Goal: Use online tool/utility: Utilize a website feature to perform a specific function

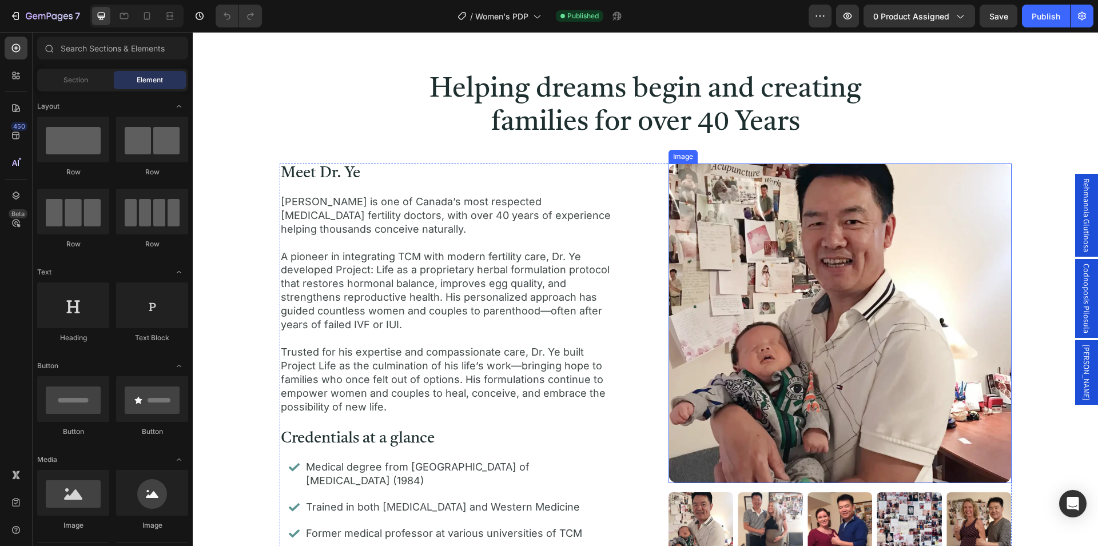
scroll to position [1809, 0]
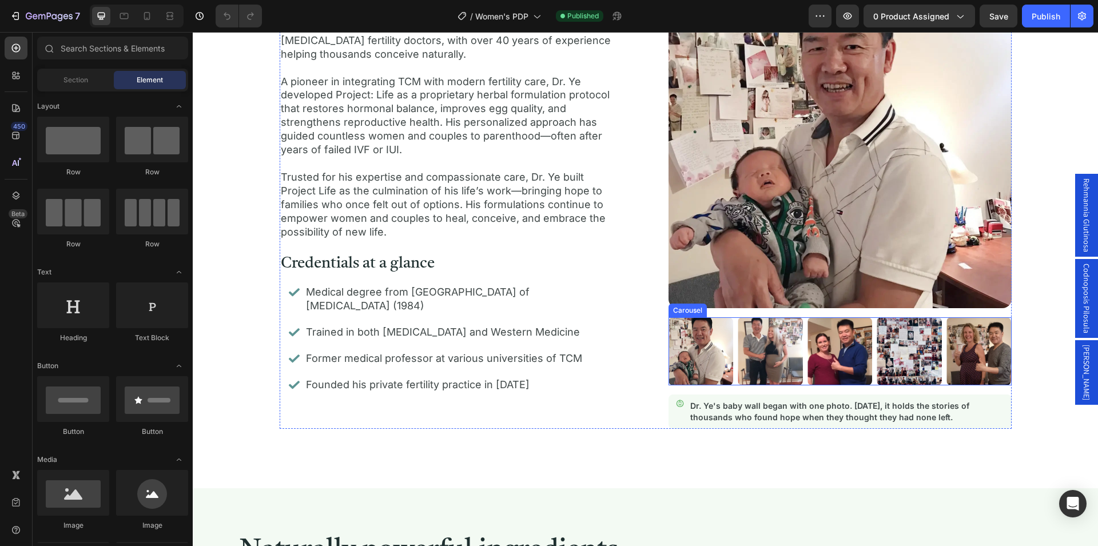
click at [870, 354] on div "Image Image Image Image Image" at bounding box center [840, 351] width 343 height 68
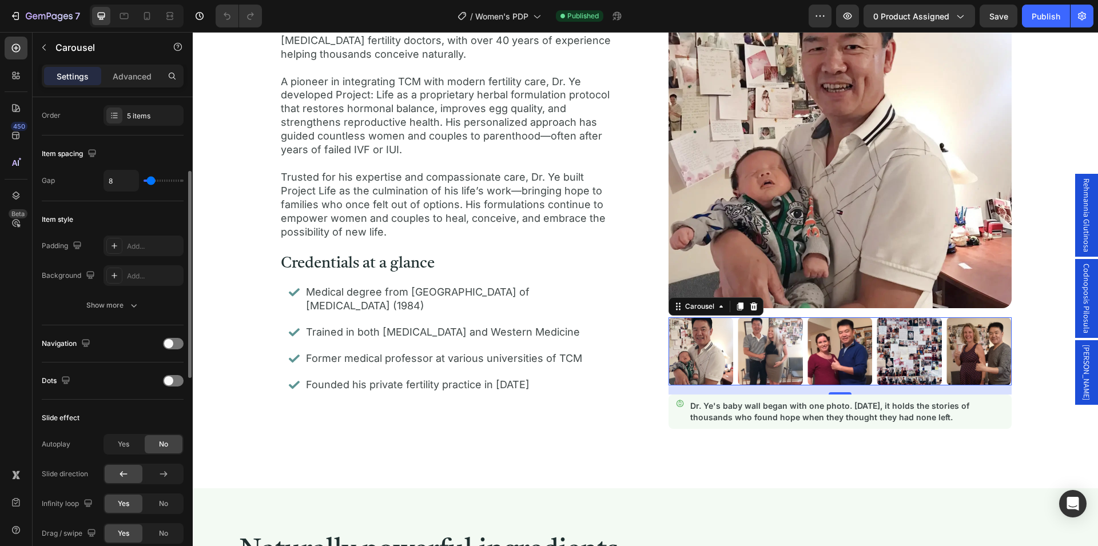
scroll to position [113, 0]
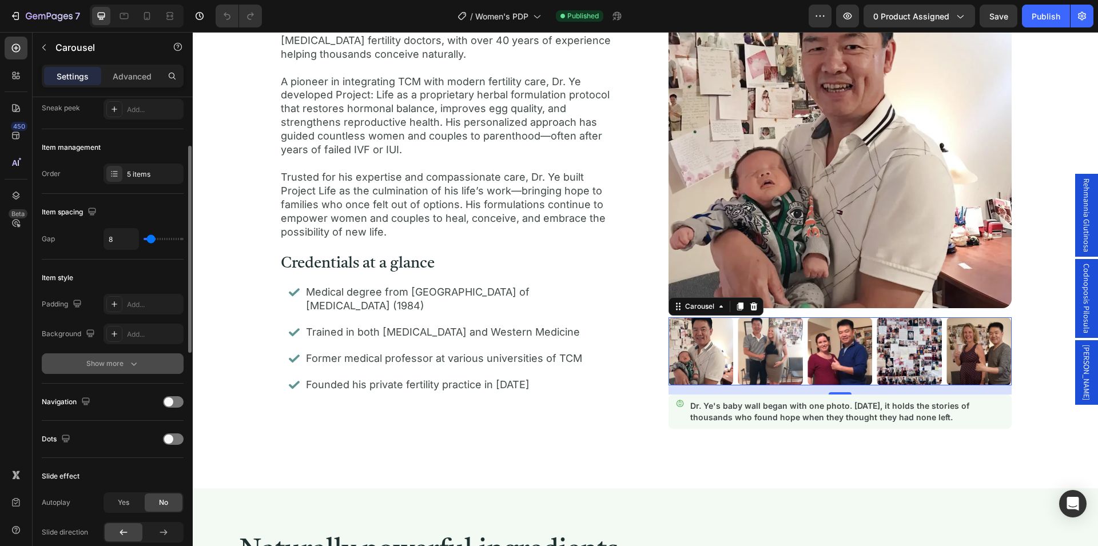
click at [133, 364] on icon "button" at bounding box center [133, 363] width 11 height 11
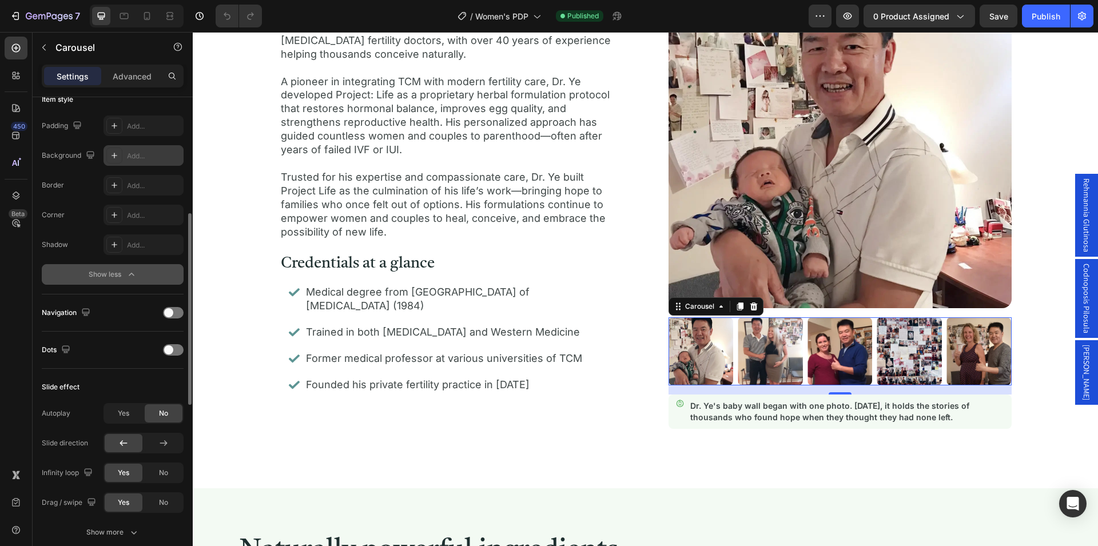
scroll to position [408, 0]
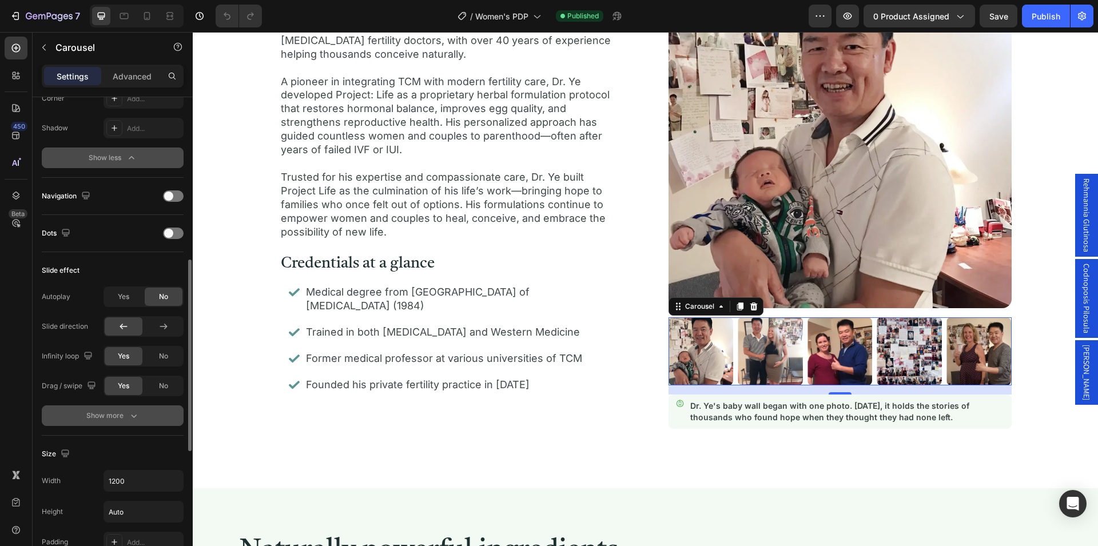
click at [140, 414] on button "Show more" at bounding box center [113, 416] width 142 height 21
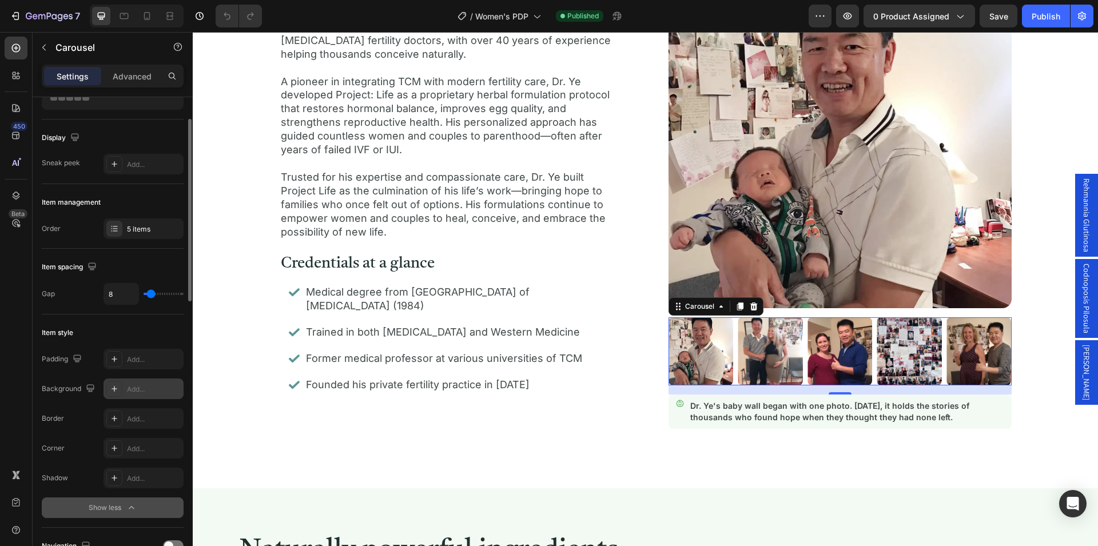
scroll to position [0, 0]
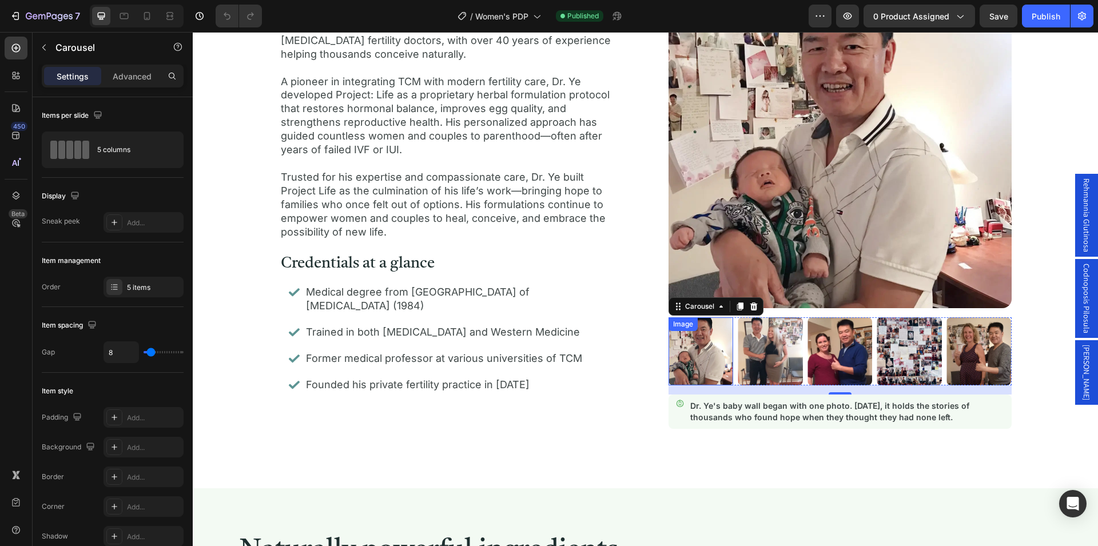
click at [720, 355] on img at bounding box center [701, 351] width 65 height 68
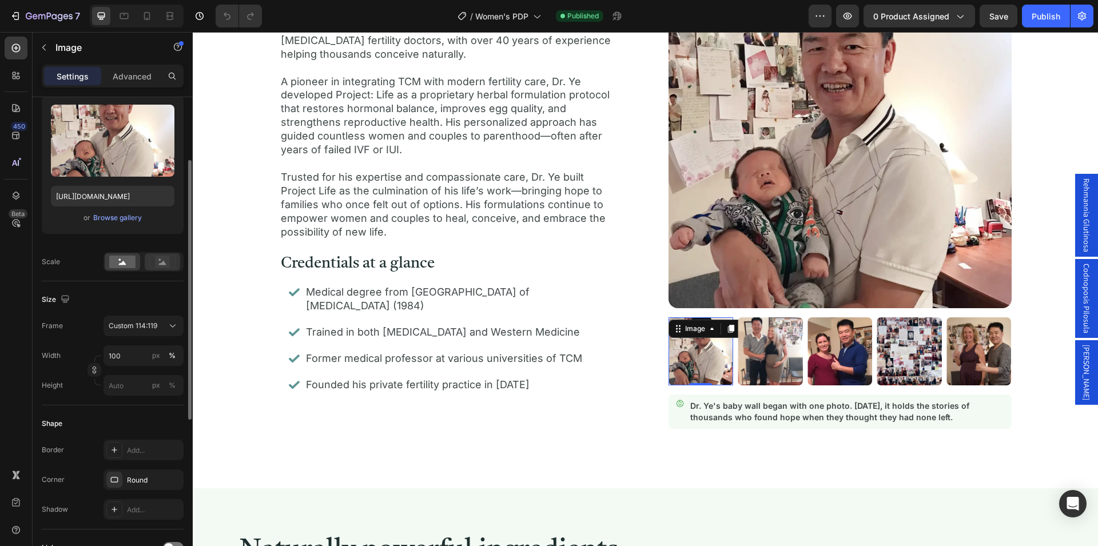
scroll to position [58, 0]
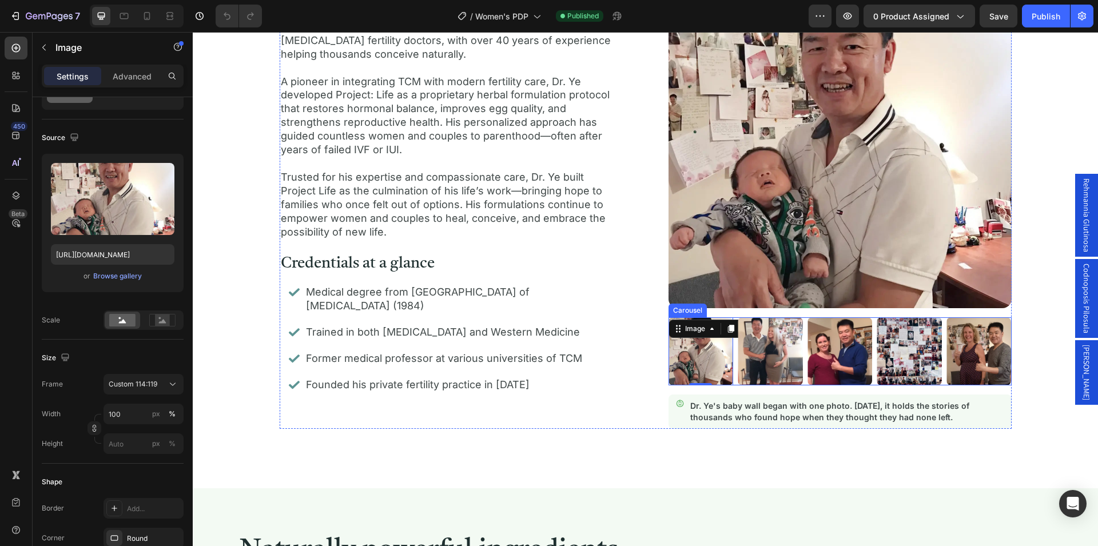
click at [730, 353] on div "Image 0 Image Image Image Image" at bounding box center [840, 351] width 343 height 68
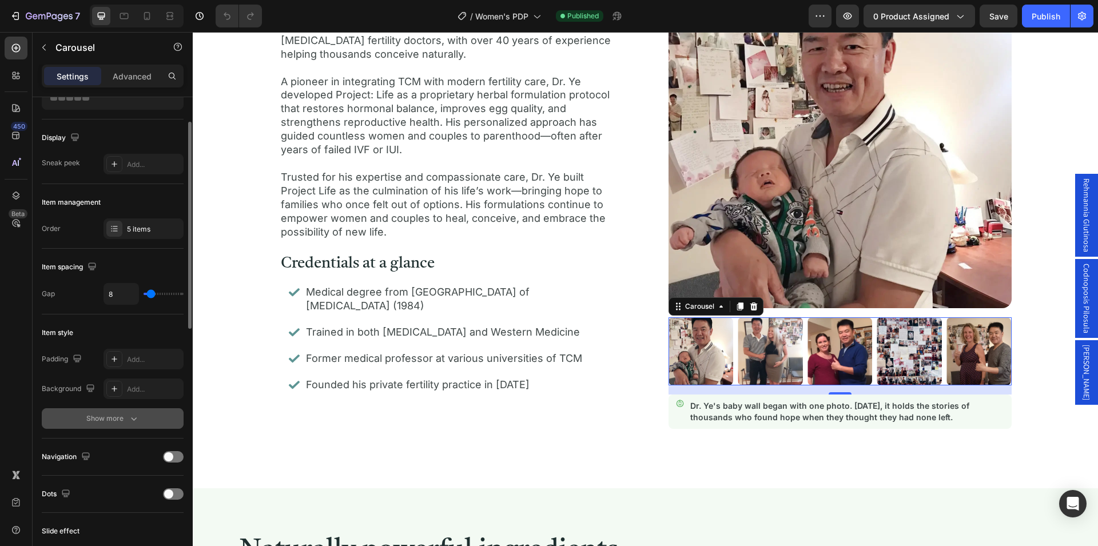
click at [137, 425] on button "Show more" at bounding box center [113, 418] width 142 height 21
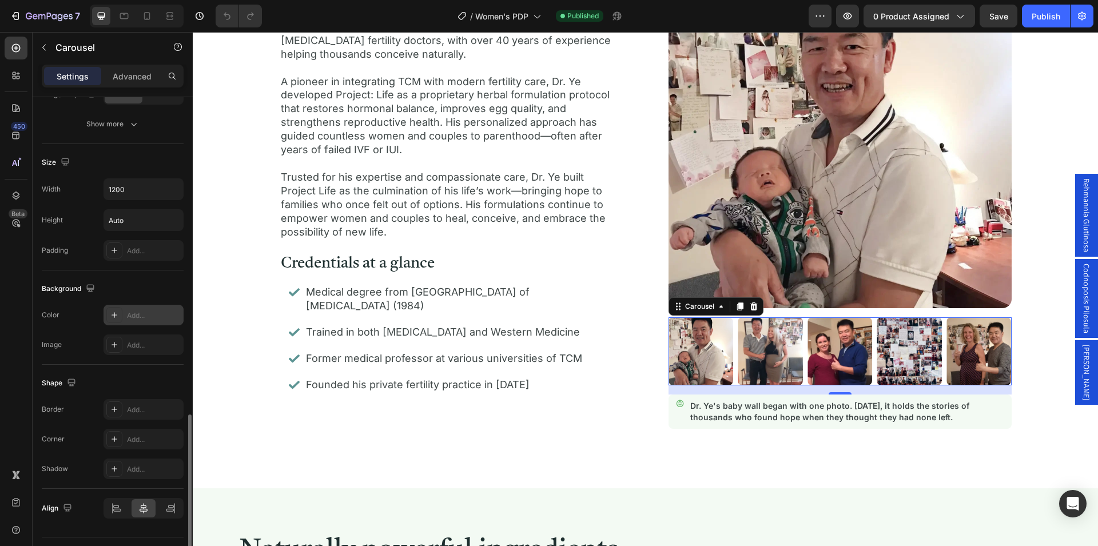
scroll to position [728, 0]
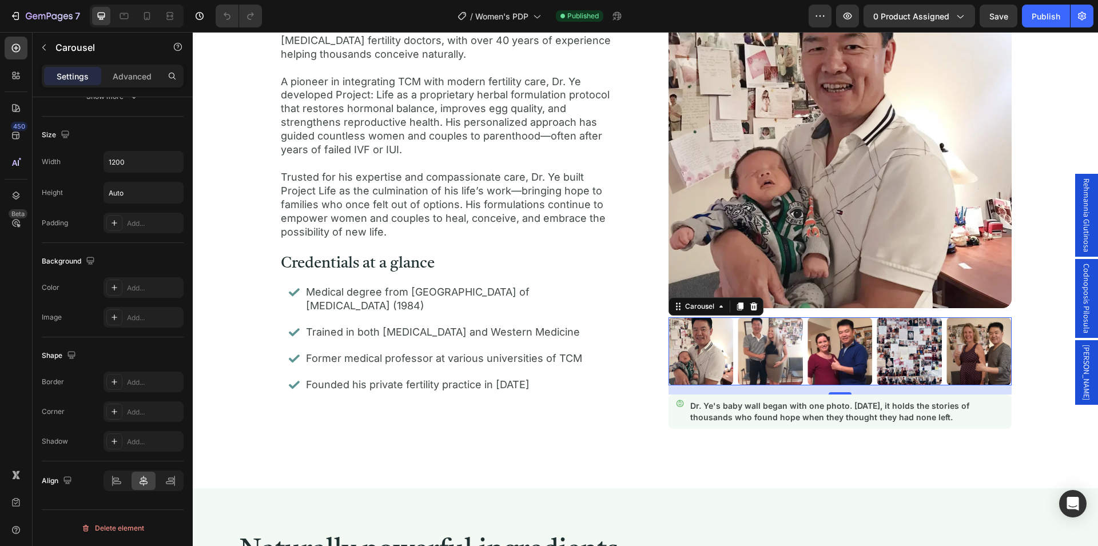
click at [939, 345] on div "Image Image Image Image Image" at bounding box center [840, 351] width 343 height 68
click at [979, 345] on img at bounding box center [979, 351] width 65 height 68
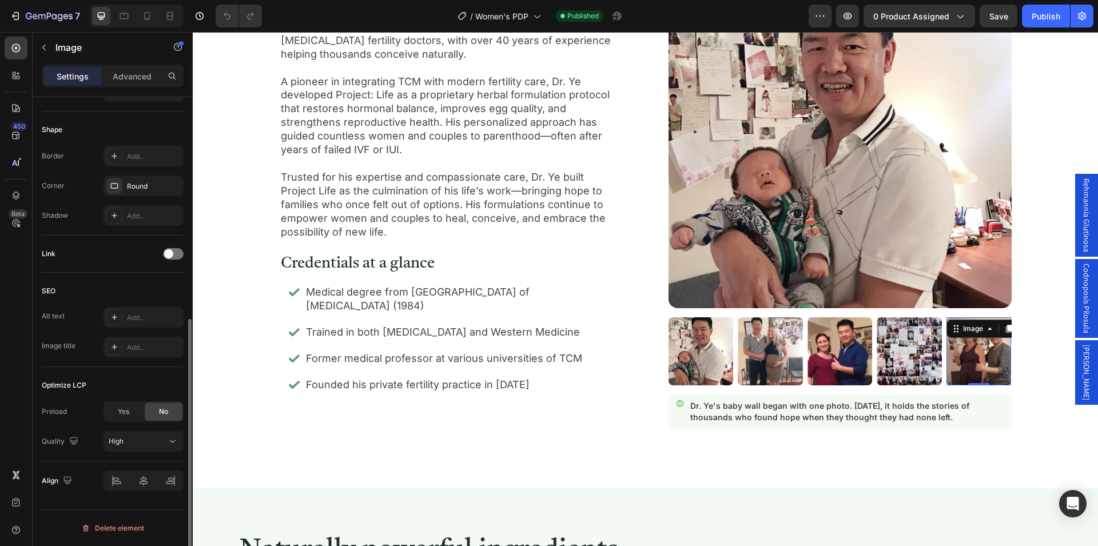
scroll to position [0, 0]
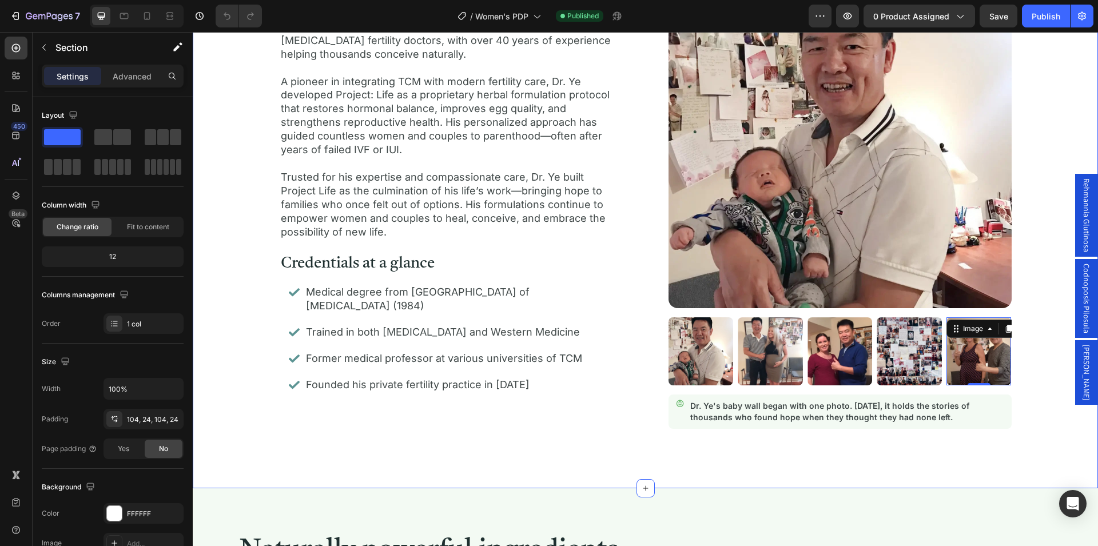
click at [1034, 358] on div "Helping dreams begin and creating families for over 40 Years Heading Meet Dr. Y…" at bounding box center [646, 163] width 878 height 531
click at [940, 346] on div "Image Image Image Image Image" at bounding box center [840, 351] width 343 height 68
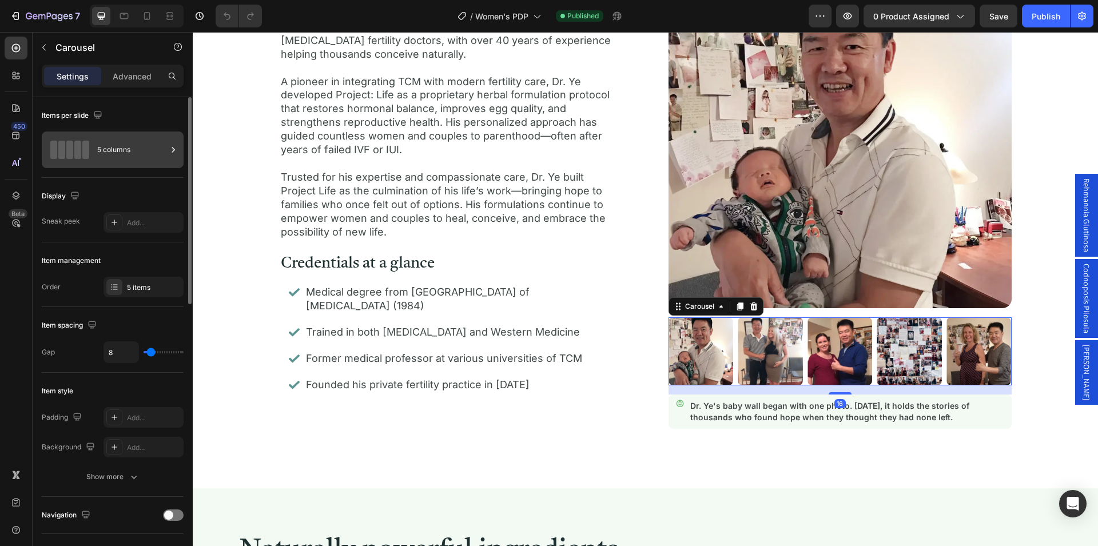
click at [162, 148] on div "5 columns" at bounding box center [132, 150] width 70 height 26
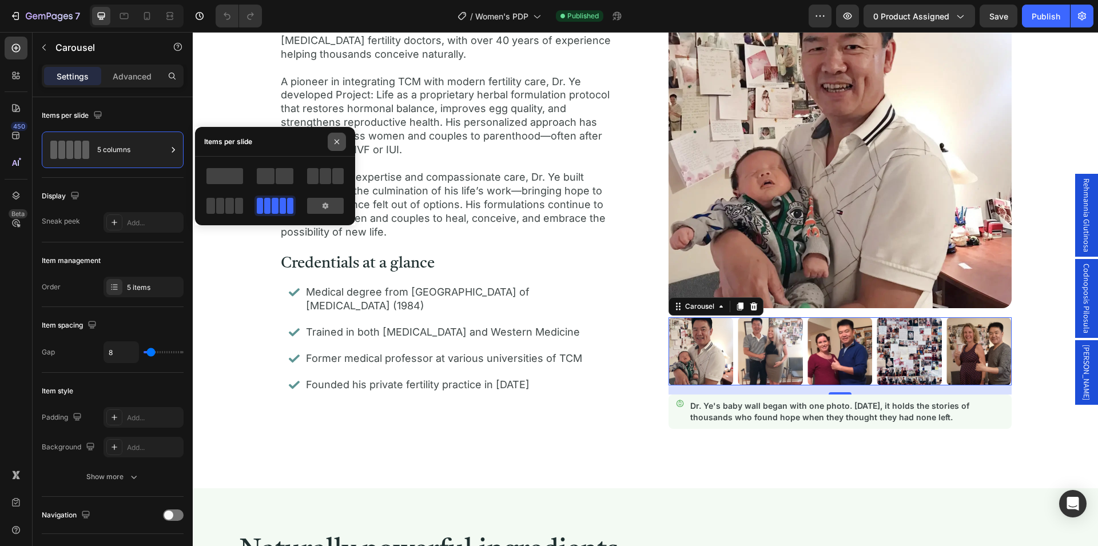
click at [339, 142] on icon "button" at bounding box center [336, 141] width 9 height 9
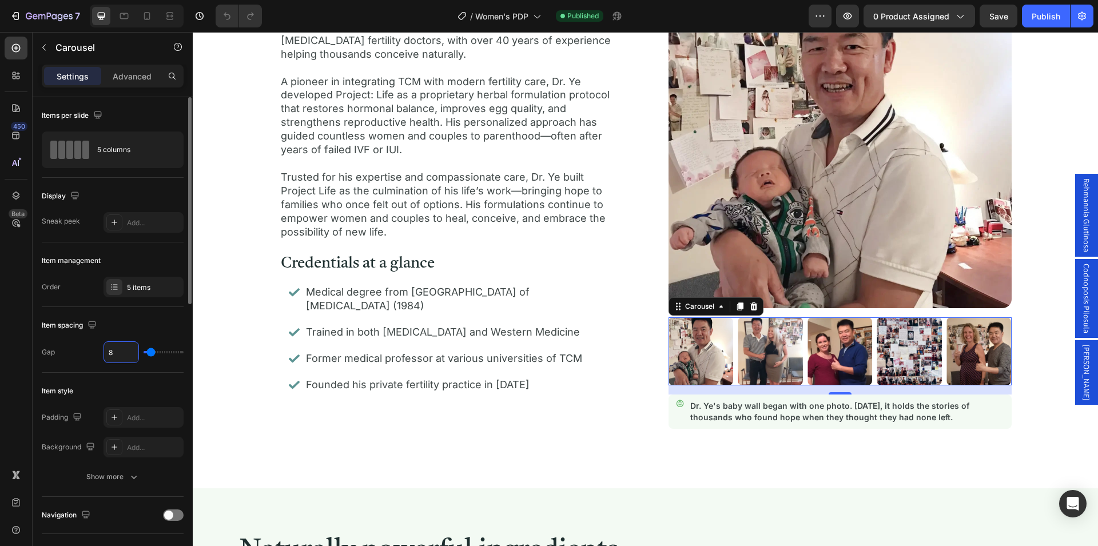
click at [133, 352] on input "8" at bounding box center [121, 352] width 34 height 21
type input "7"
type input "8"
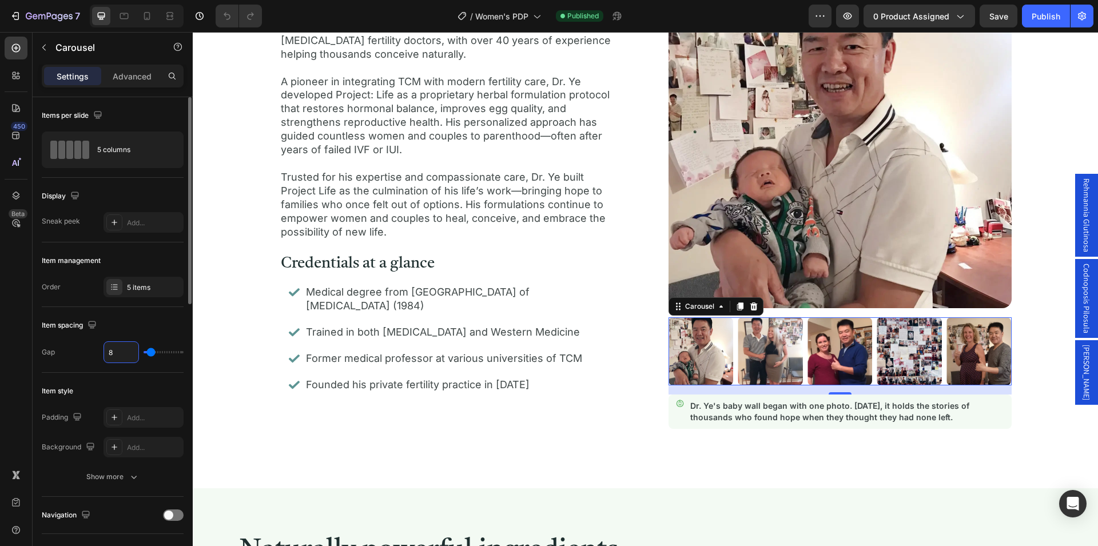
click at [134, 321] on div "Item spacing" at bounding box center [113, 325] width 142 height 18
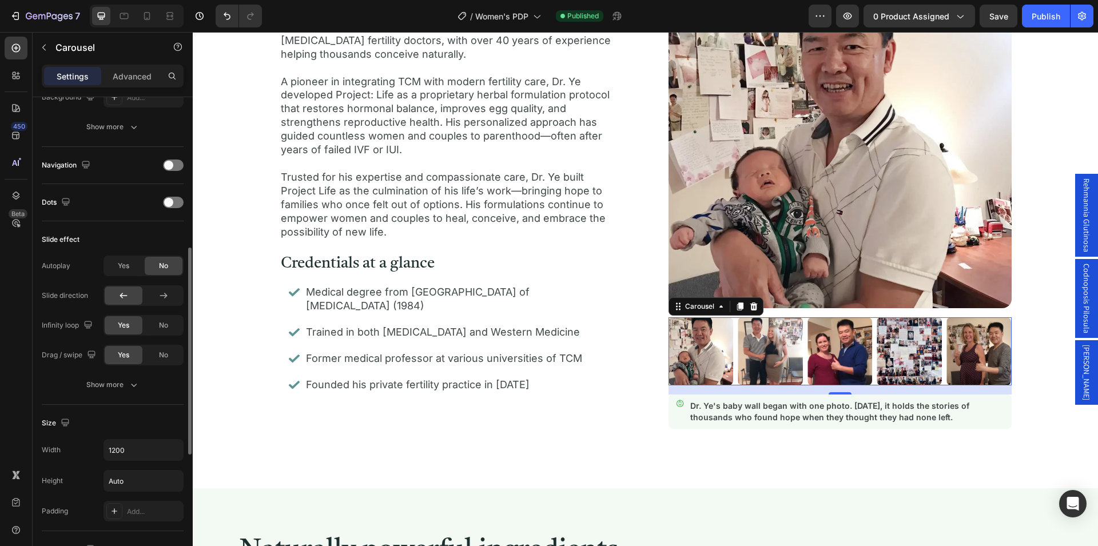
scroll to position [583, 0]
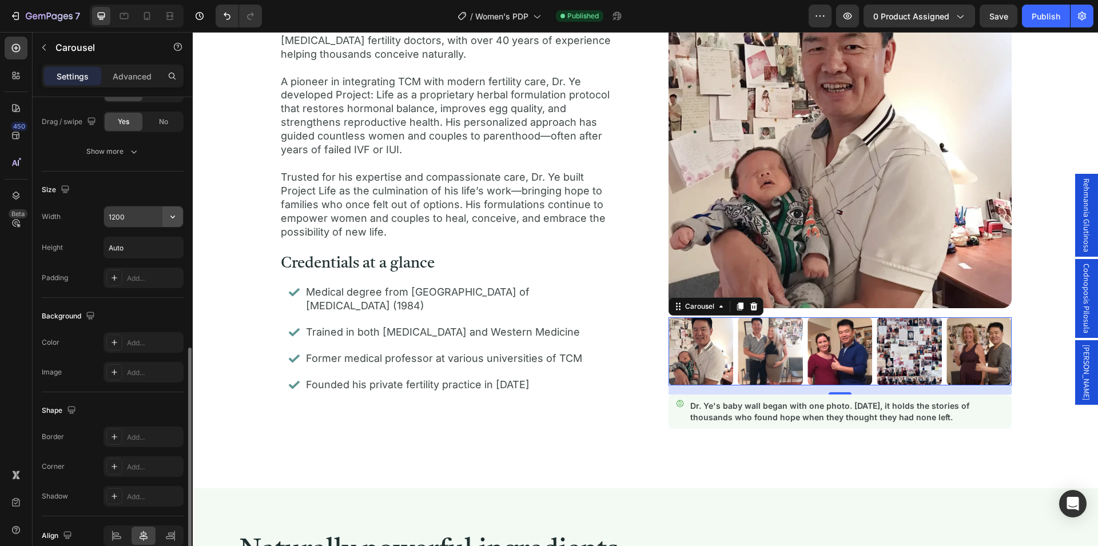
click at [173, 215] on icon "button" at bounding box center [172, 216] width 11 height 11
click at [143, 185] on div "Size" at bounding box center [113, 190] width 142 height 18
click at [867, 295] on img at bounding box center [840, 149] width 343 height 320
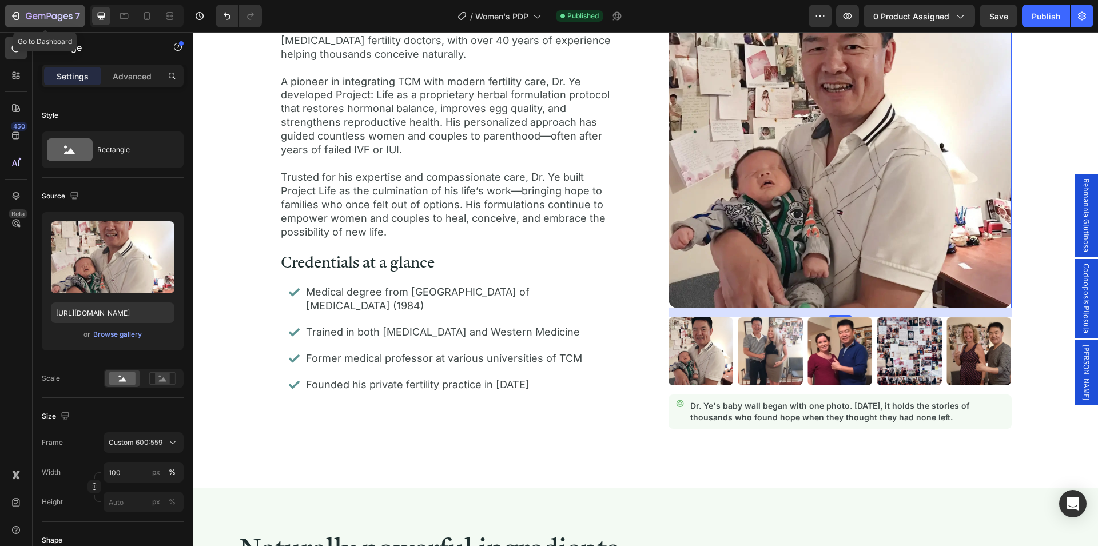
click at [51, 16] on icon "button" at bounding box center [49, 17] width 47 height 10
